Goal: Obtain resource: Obtain resource

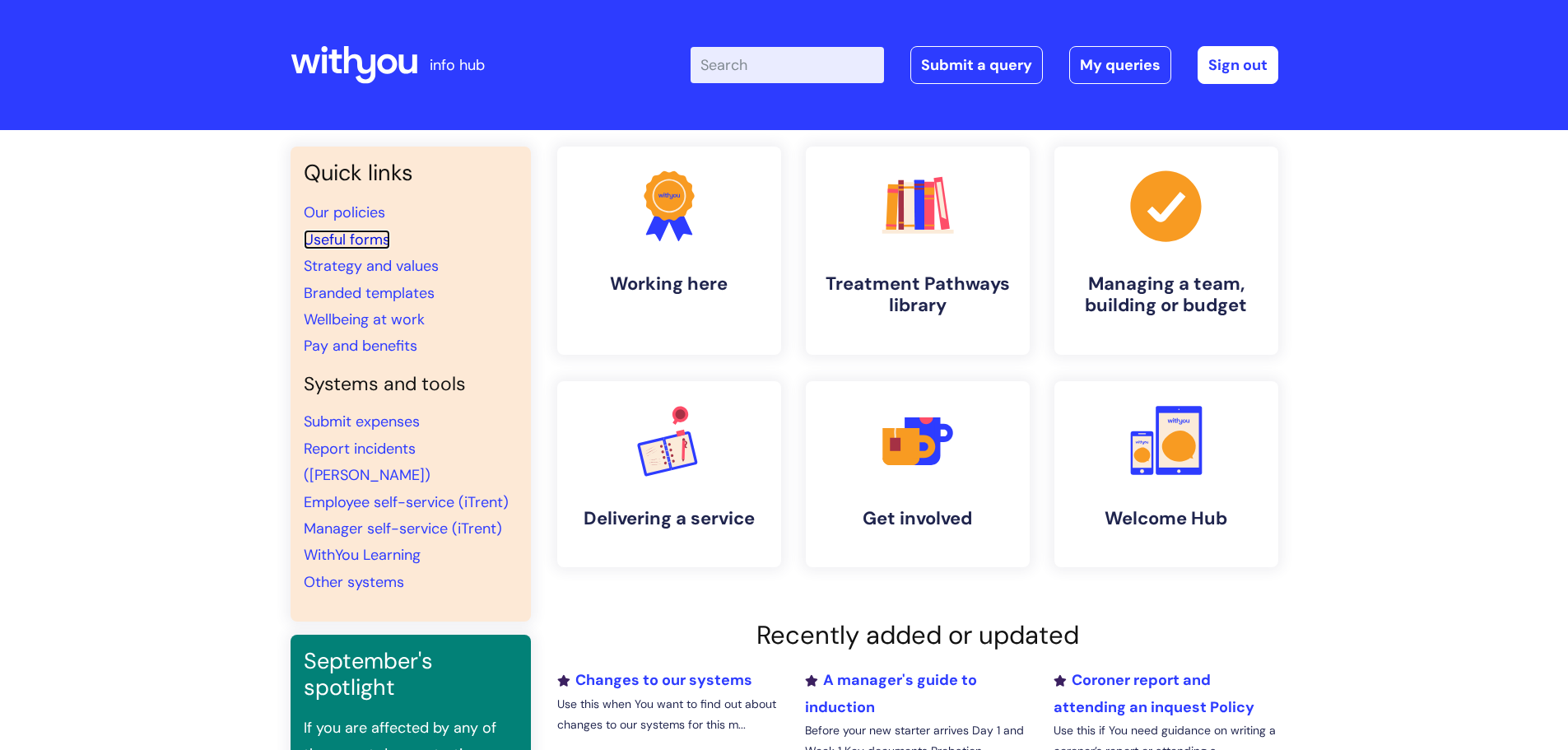
drag, startPoint x: 352, startPoint y: 237, endPoint x: 395, endPoint y: 238, distance: 43.0
click at [352, 237] on link "Useful forms" at bounding box center [346, 240] width 87 height 20
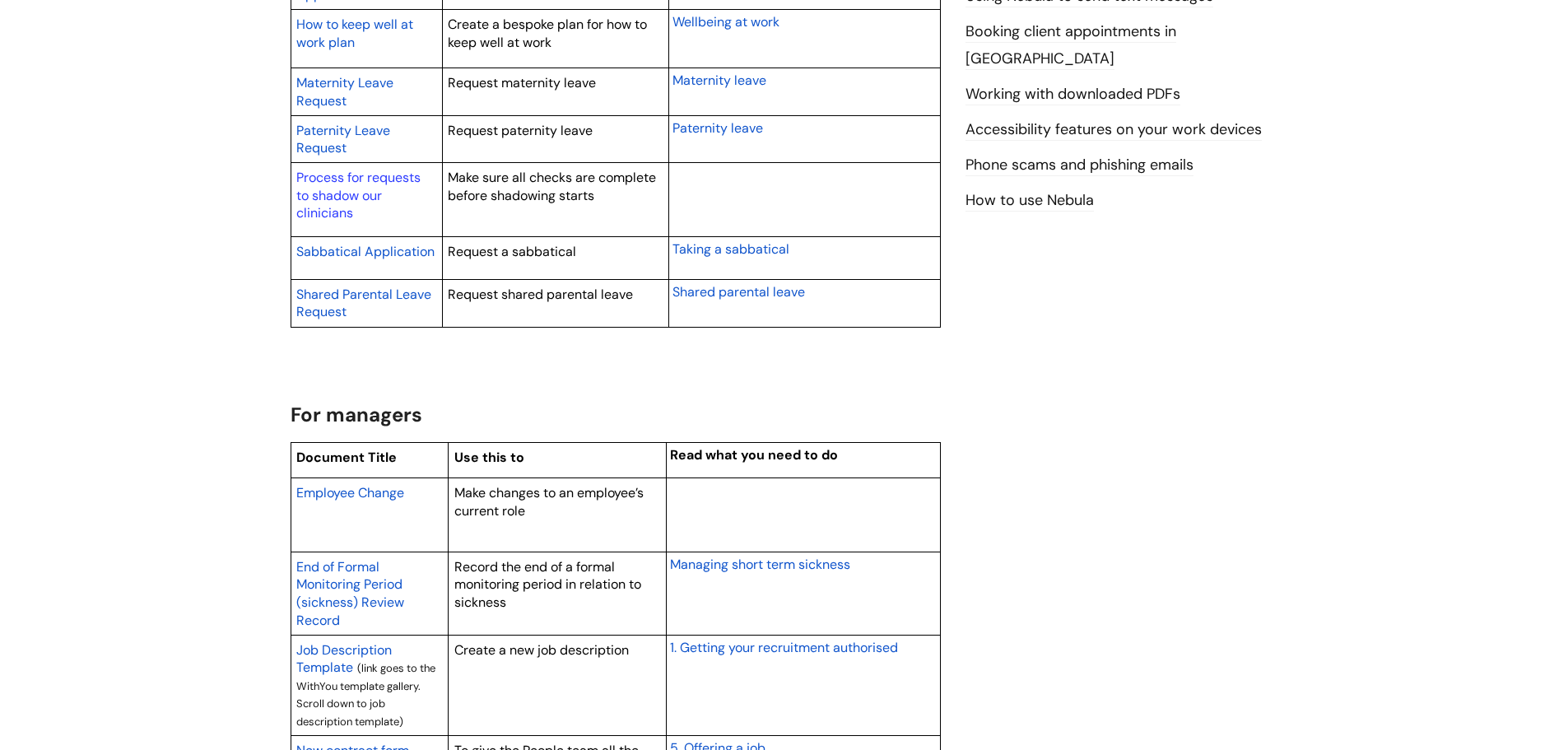
scroll to position [988, 0]
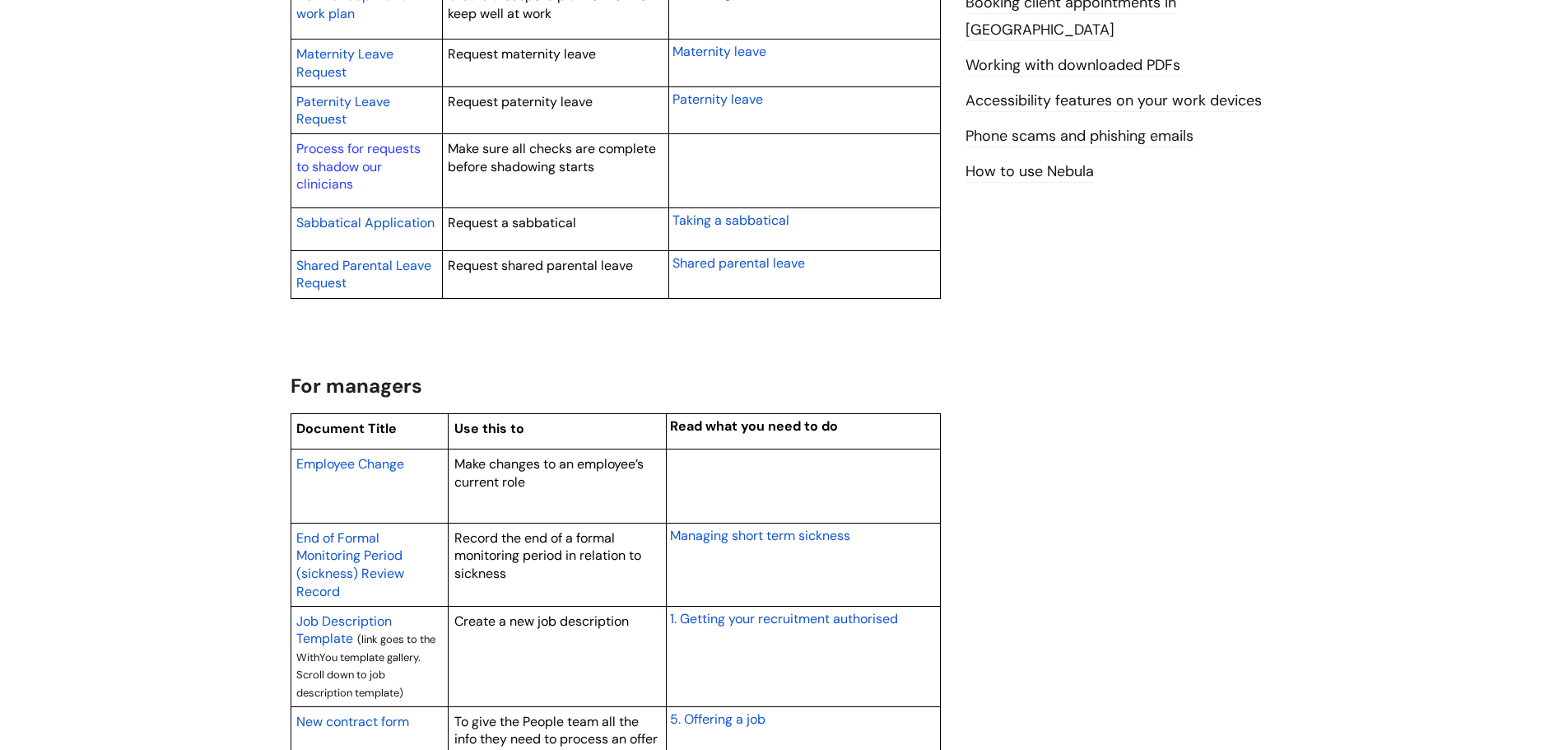
click at [359, 463] on span "Employee Change" at bounding box center [350, 463] width 108 height 17
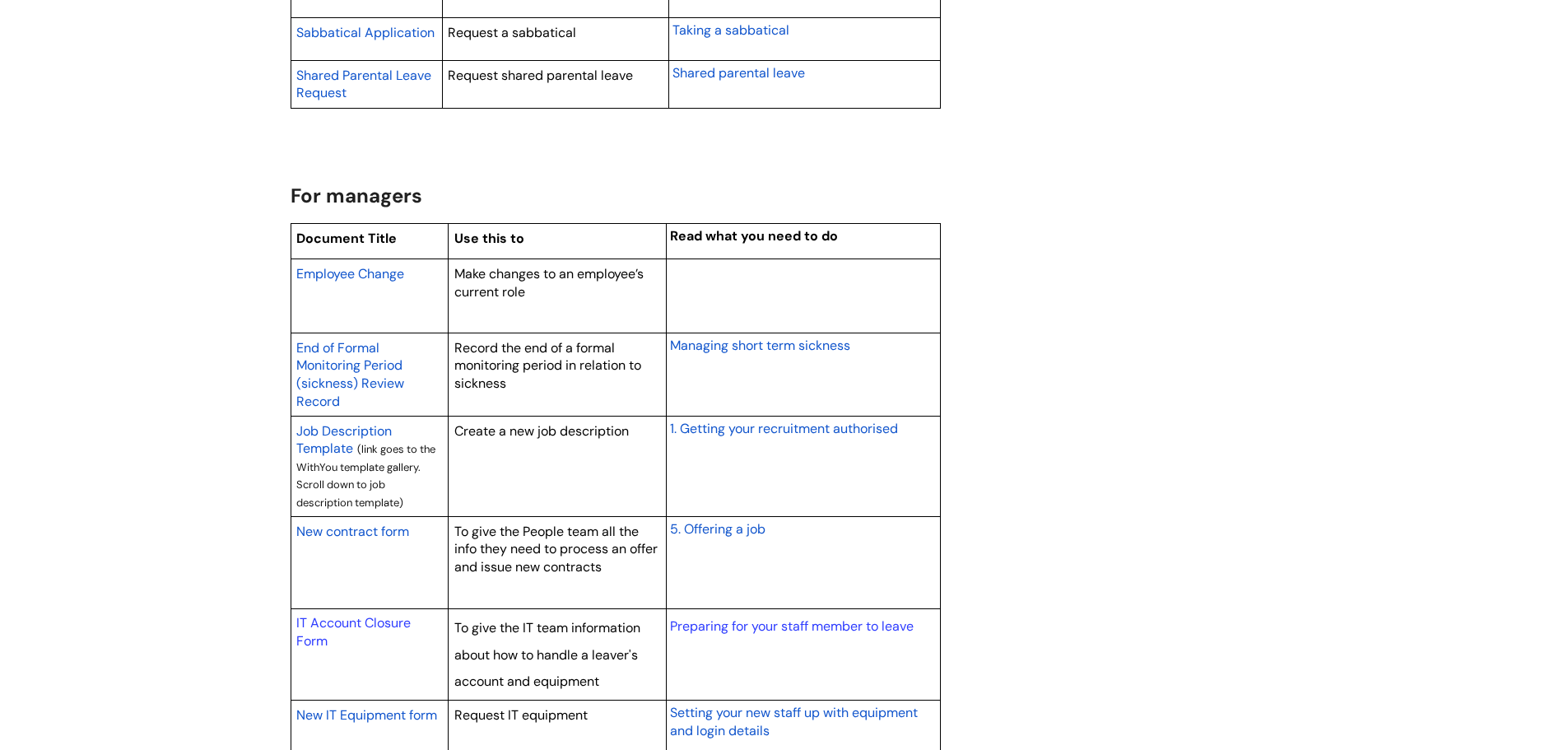
scroll to position [1235, 0]
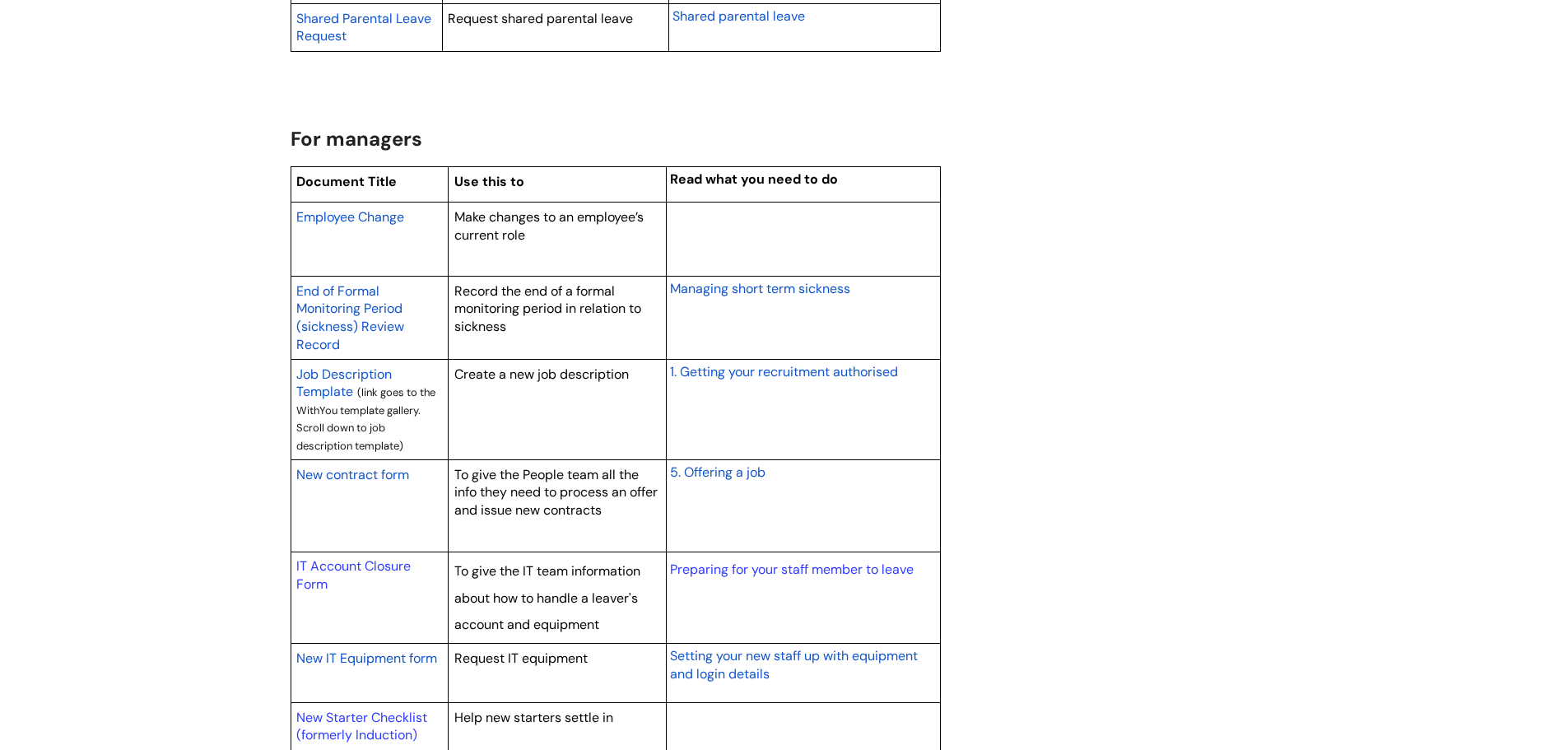
click at [378, 478] on span "New contract form" at bounding box center [353, 474] width 113 height 17
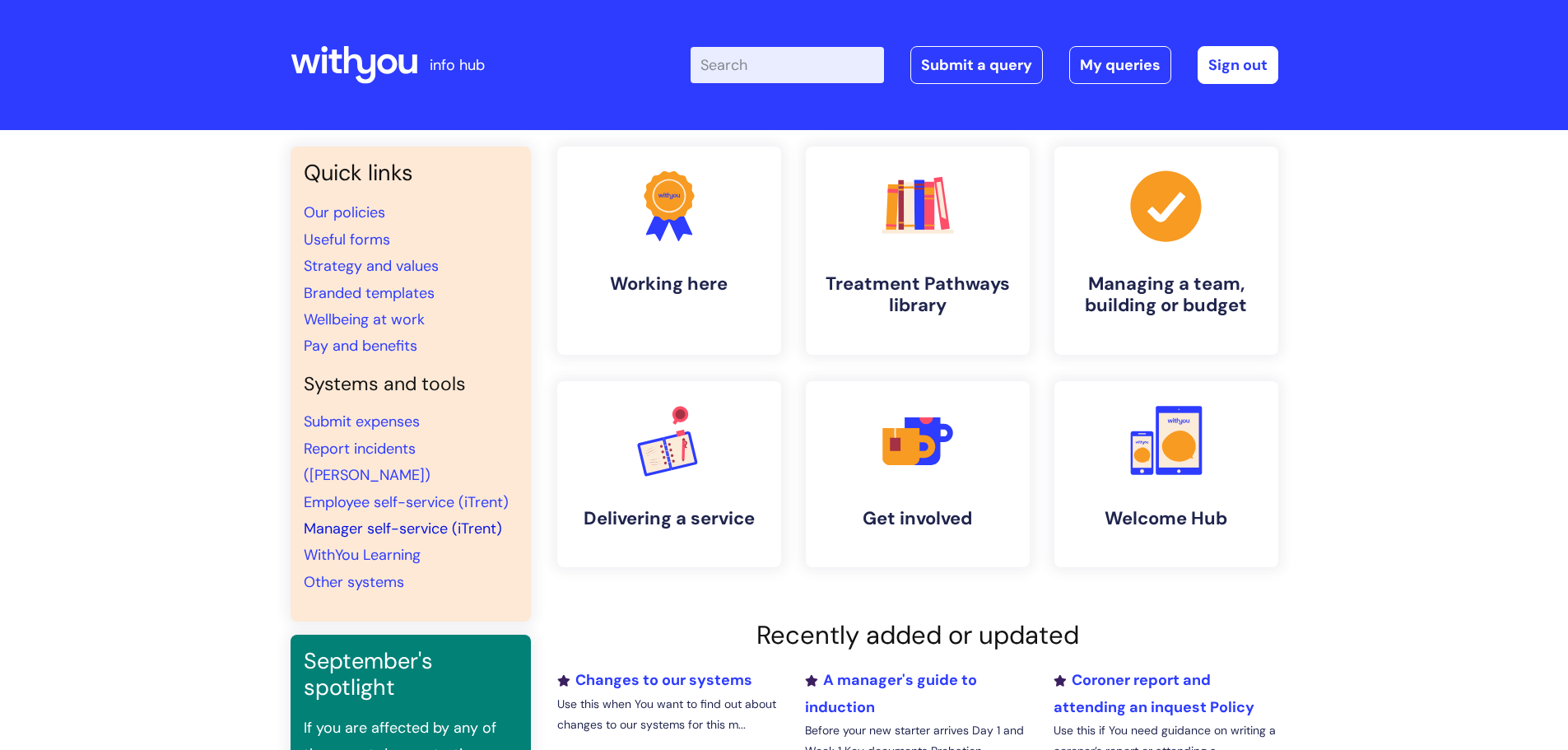
click at [345, 519] on link "Manager self-service (iTrent)" at bounding box center [403, 529] width 199 height 20
drag, startPoint x: 346, startPoint y: 237, endPoint x: 378, endPoint y: 237, distance: 32.0
click at [346, 237] on link "Useful forms" at bounding box center [346, 240] width 87 height 20
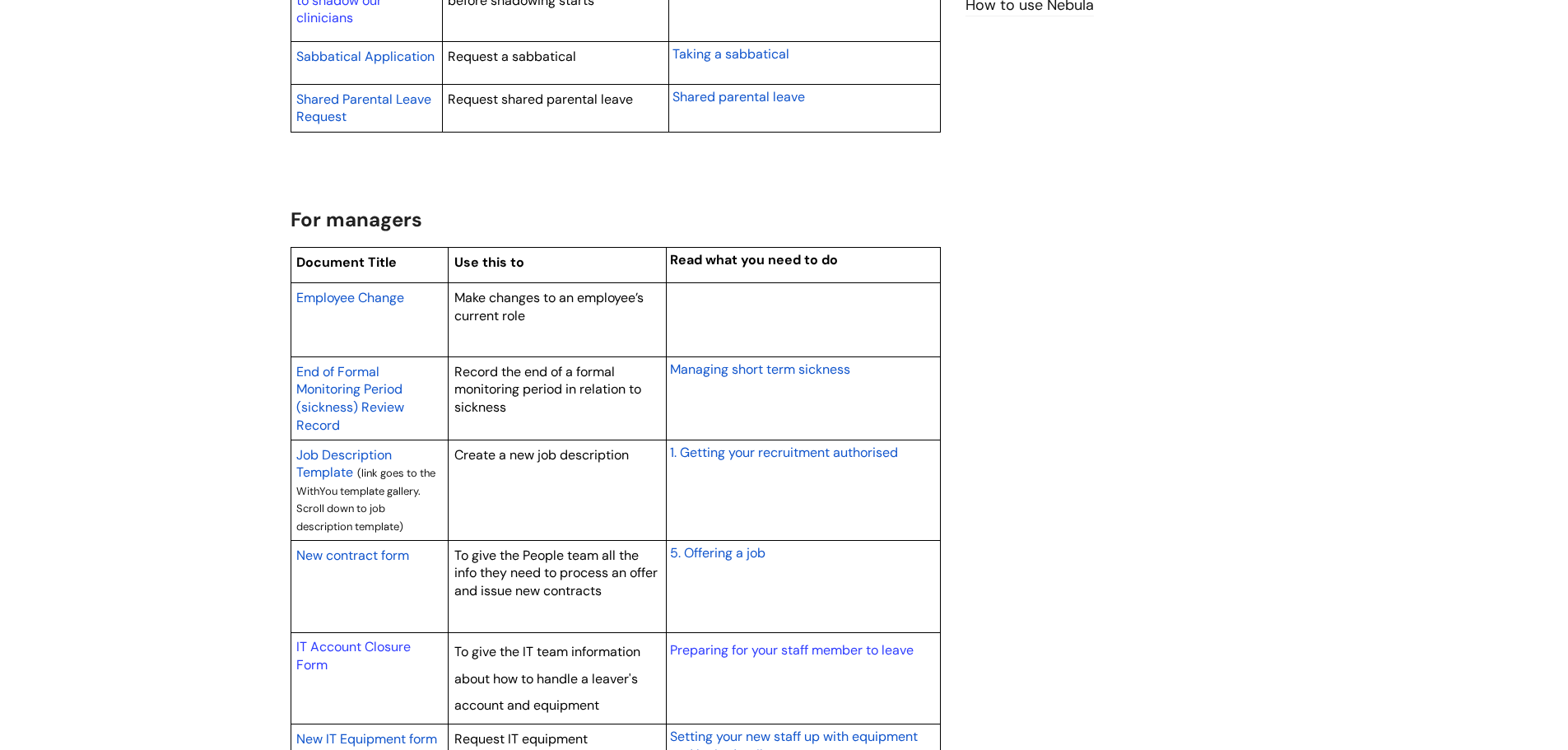
scroll to position [1317, 0]
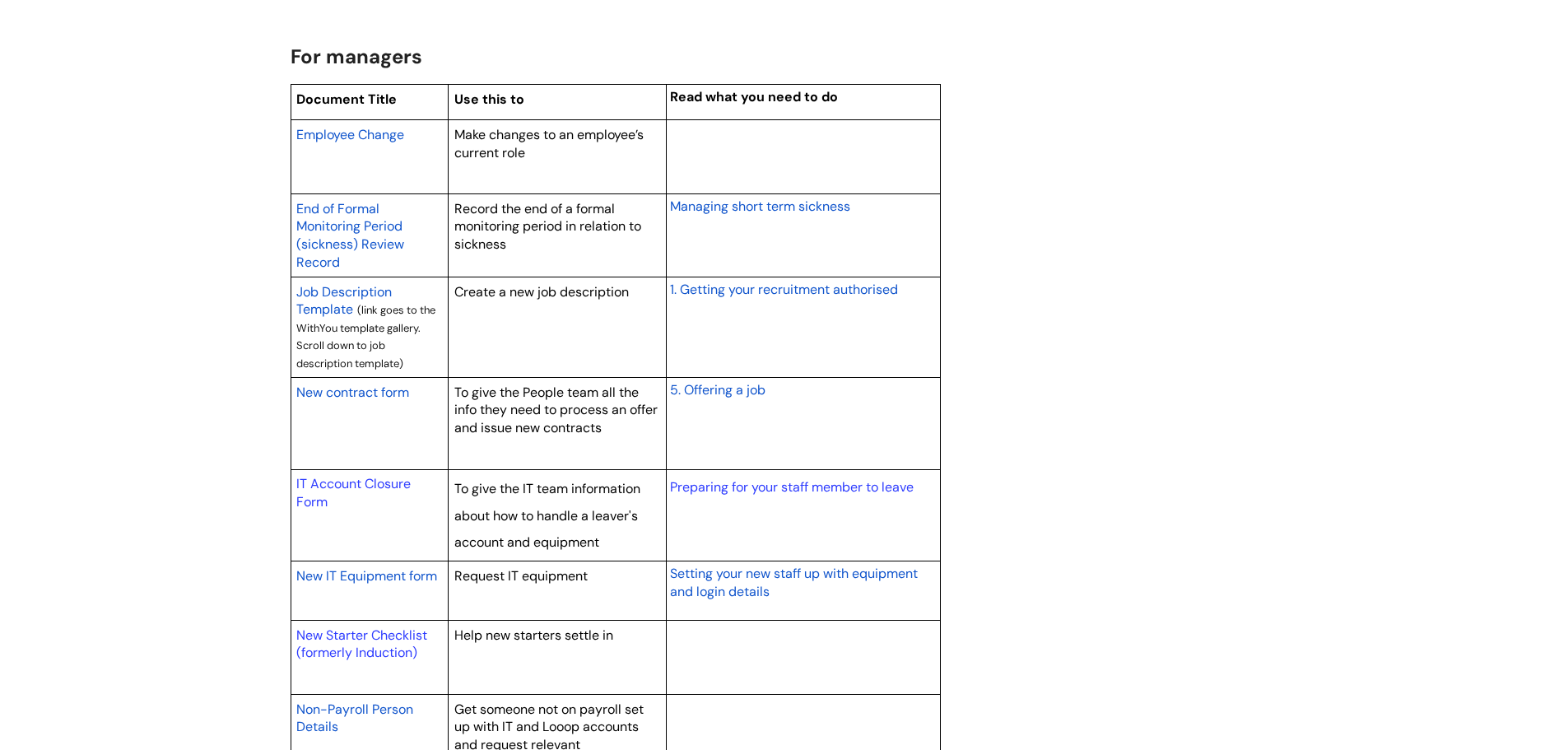
click at [340, 395] on span "New contract form" at bounding box center [353, 392] width 113 height 17
